Goal: Navigation & Orientation: Find specific page/section

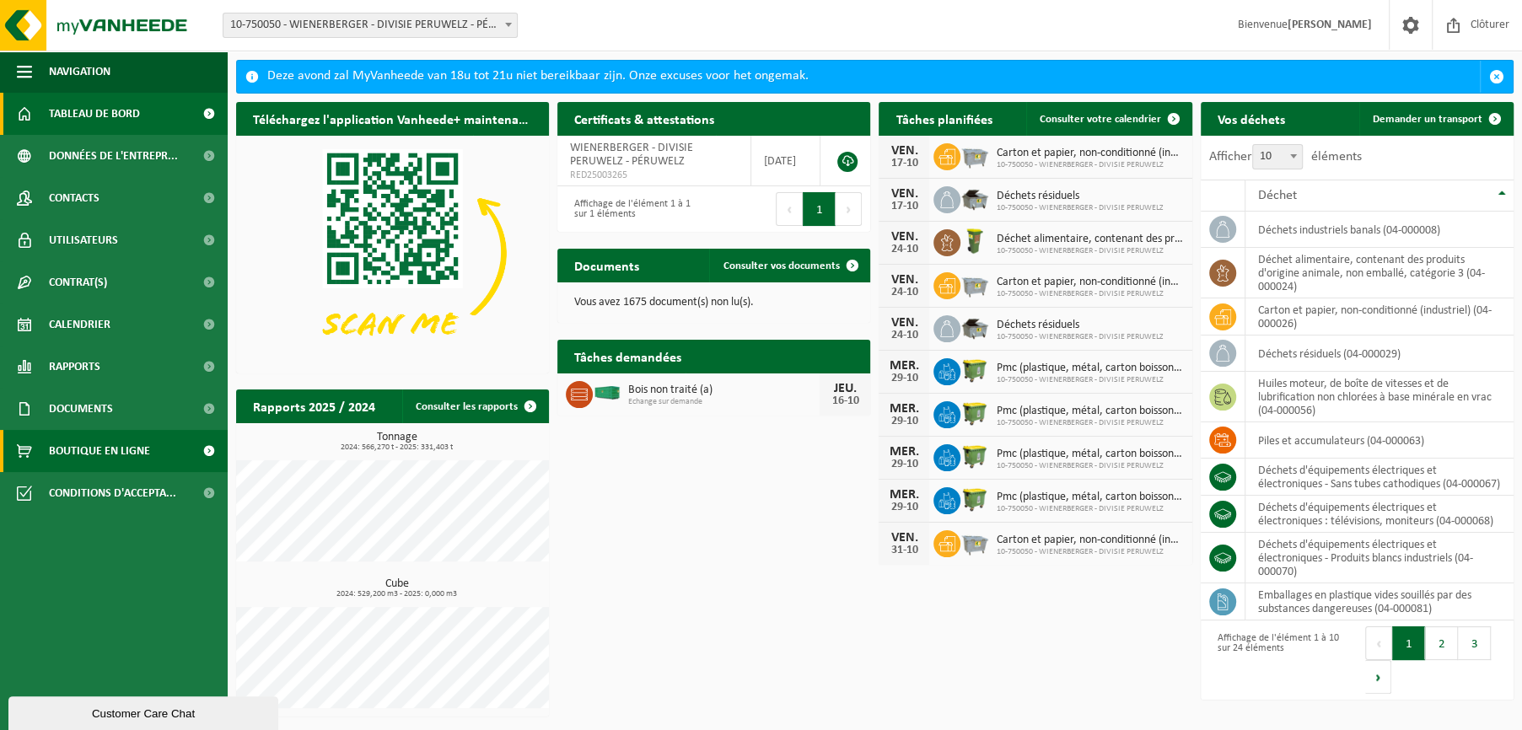
click at [125, 446] on span "Boutique en ligne" at bounding box center [99, 451] width 101 height 42
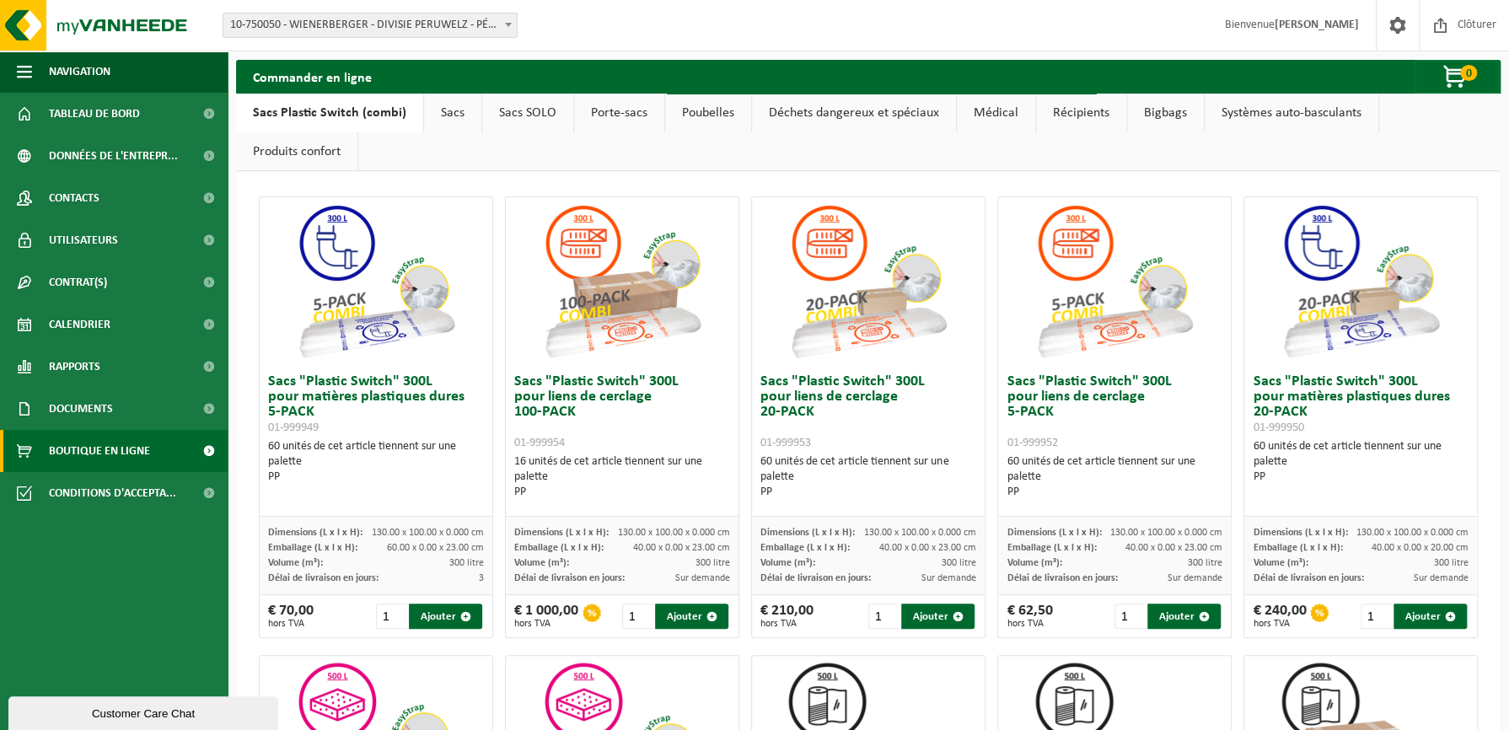
click at [709, 109] on link "Poubelles" at bounding box center [708, 113] width 86 height 39
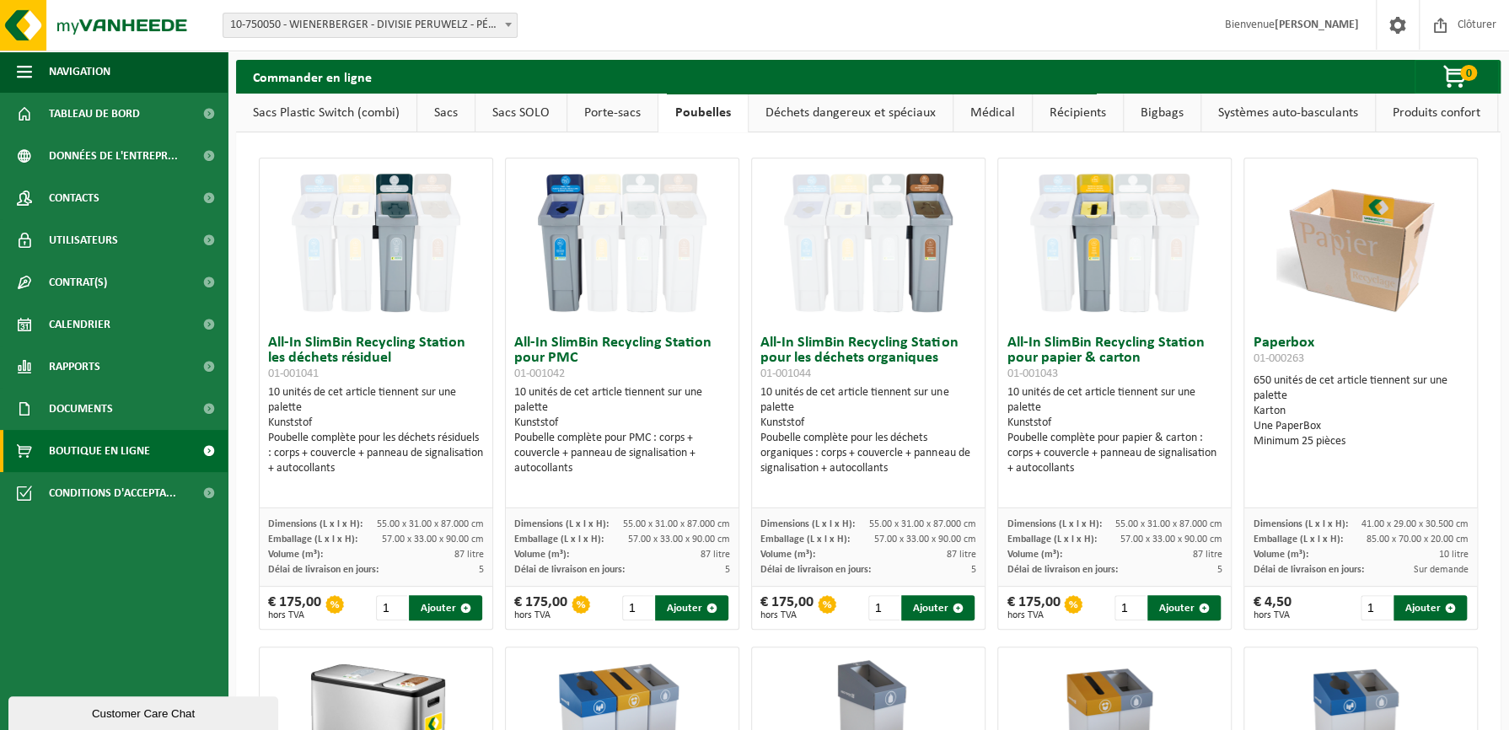
click at [1453, 110] on link "Produits confort" at bounding box center [1436, 113] width 121 height 39
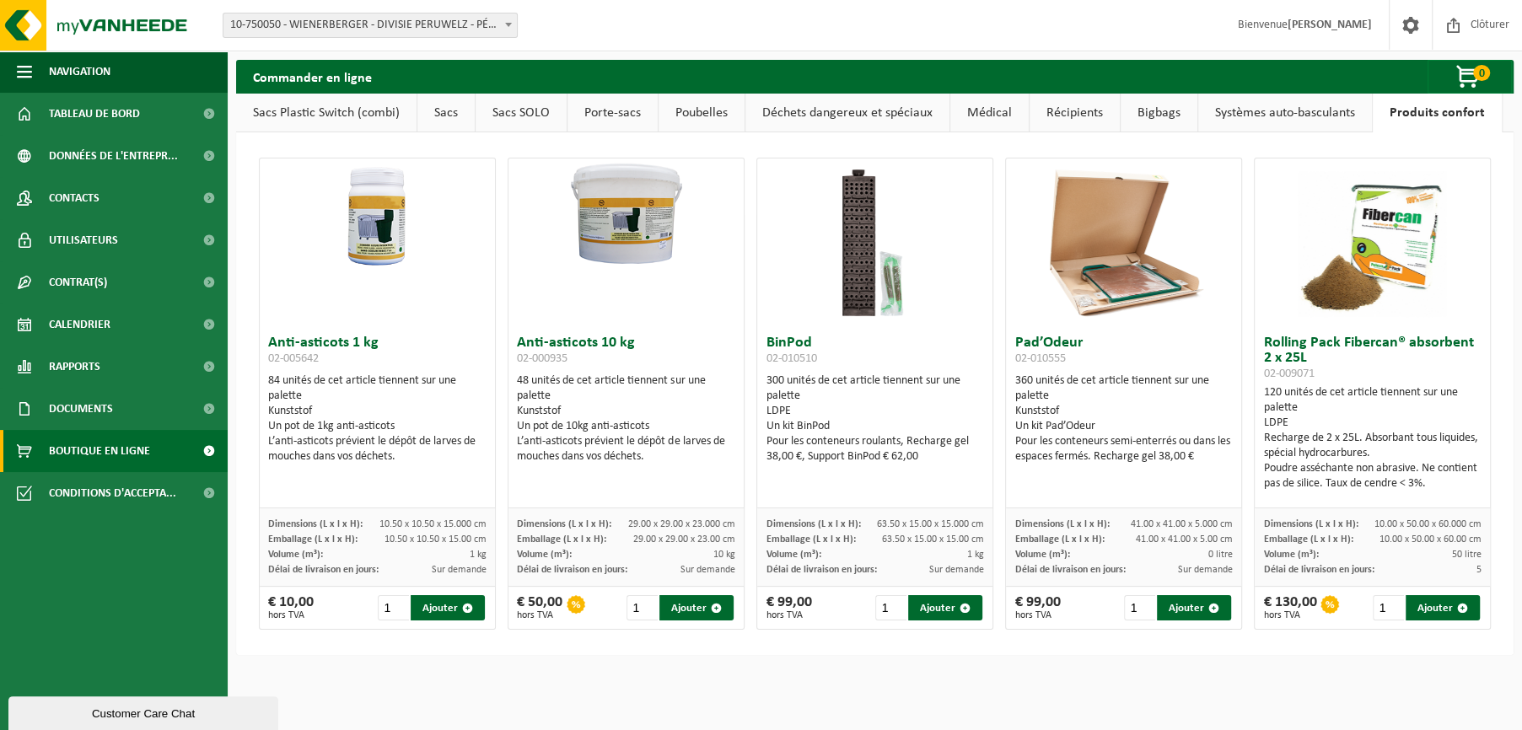
click at [1067, 108] on link "Récipients" at bounding box center [1074, 113] width 90 height 39
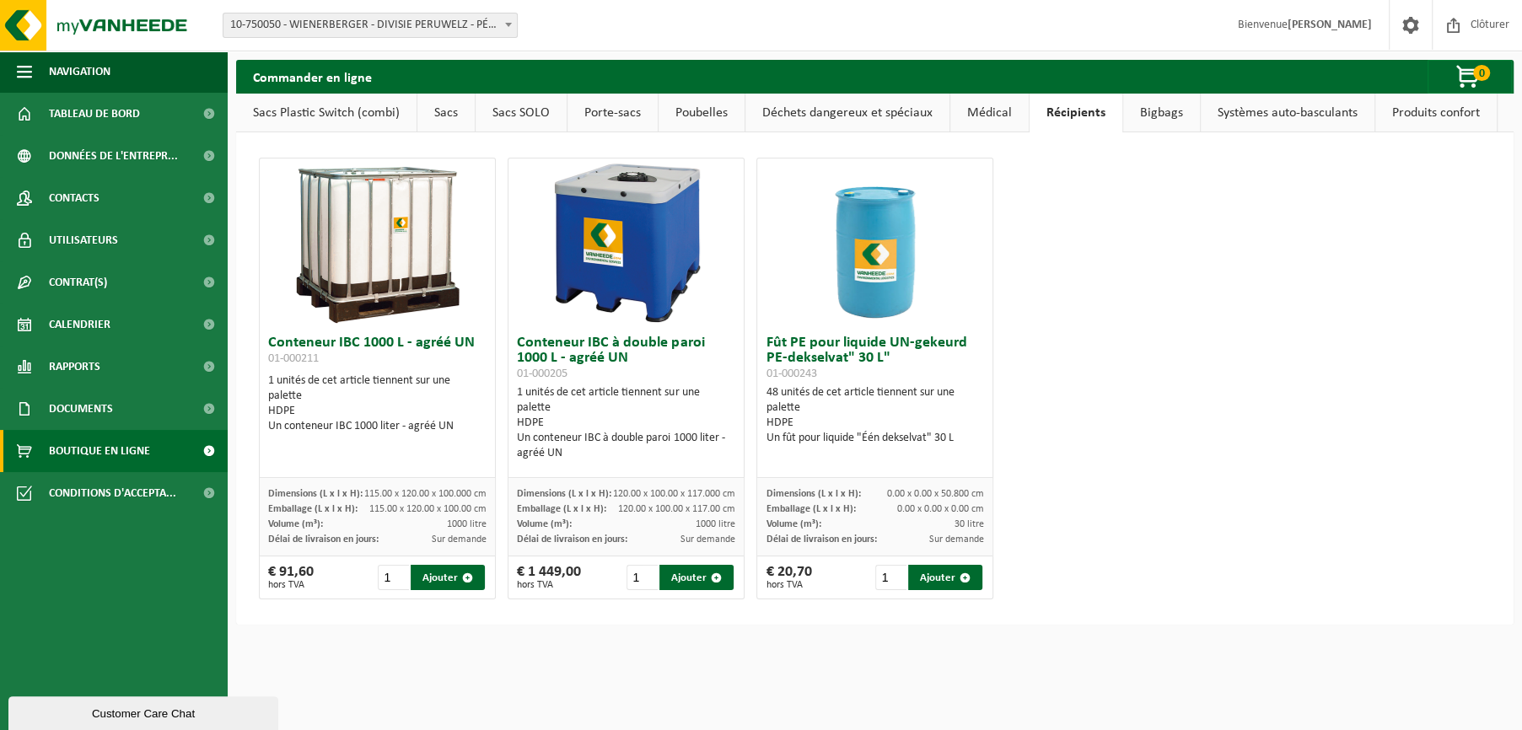
click at [864, 112] on link "Déchets dangereux et spéciaux" at bounding box center [847, 113] width 204 height 39
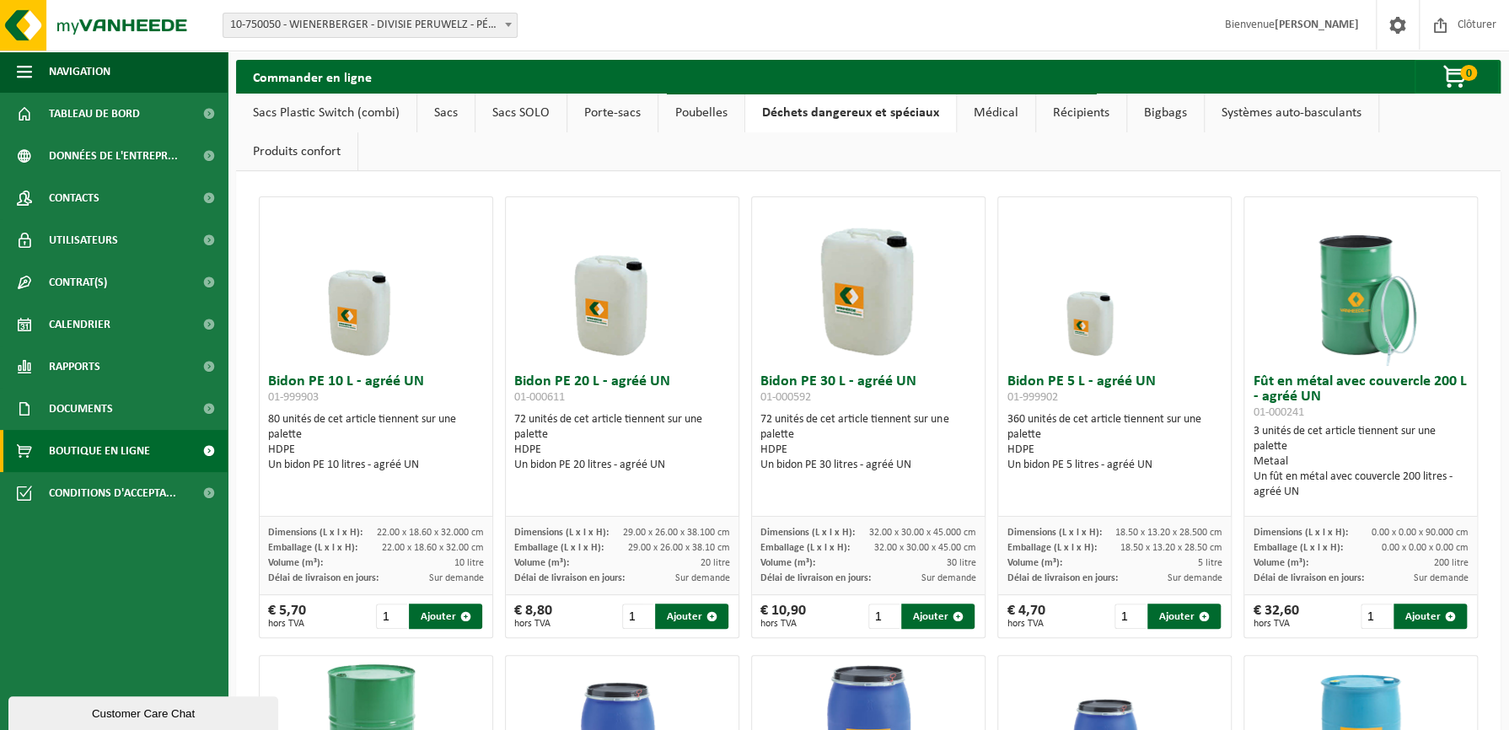
click at [699, 107] on link "Poubelles" at bounding box center [701, 113] width 86 height 39
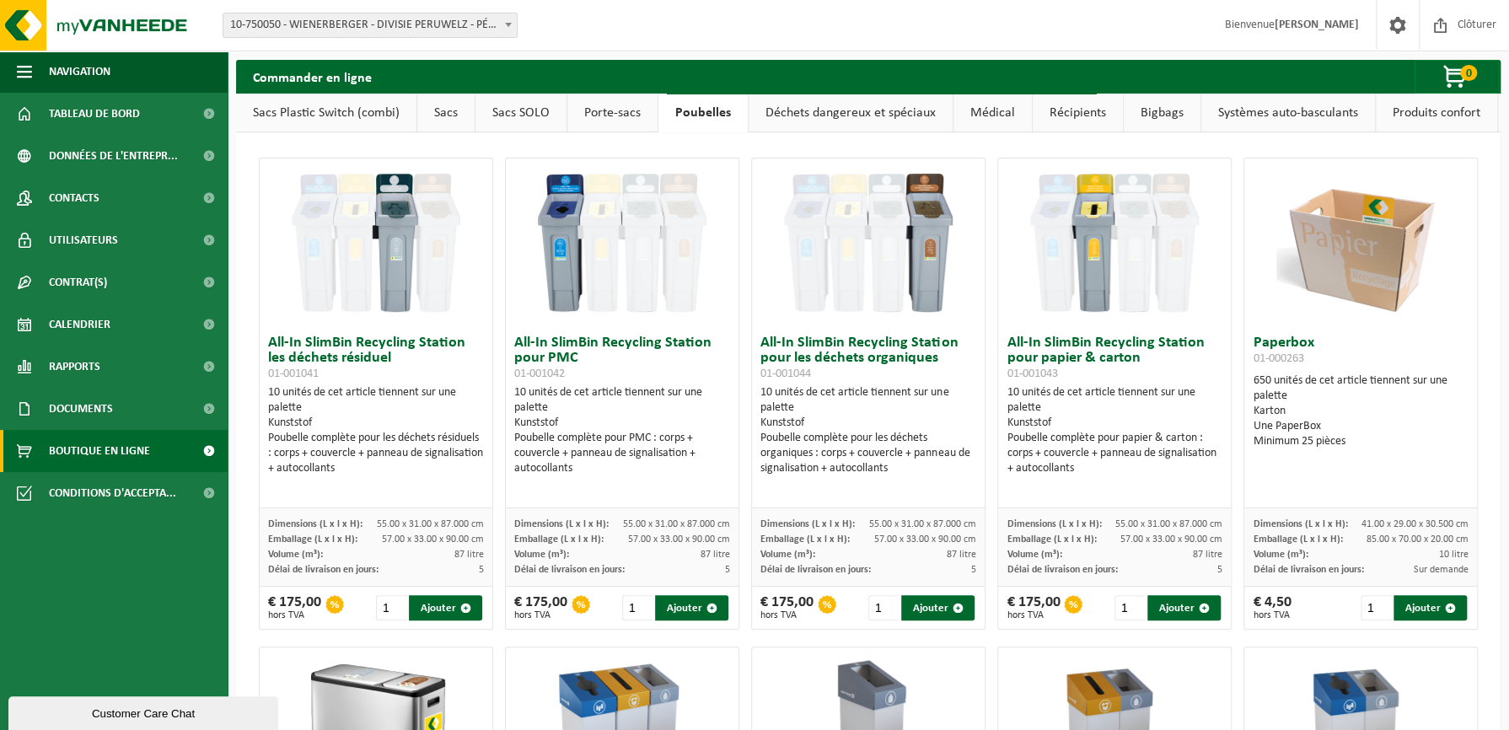
click at [621, 110] on link "Porte-sacs" at bounding box center [612, 113] width 90 height 39
